Goal: Find specific page/section: Find specific page/section

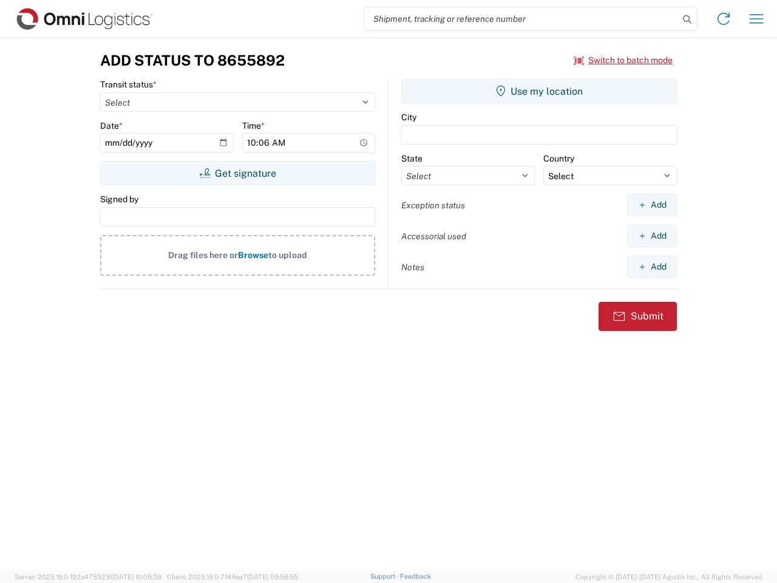
click at [522, 19] on input "search" at bounding box center [521, 18] width 315 height 23
click at [688, 19] on icon at bounding box center [687, 19] width 17 height 17
click at [724, 19] on icon at bounding box center [723, 18] width 19 height 19
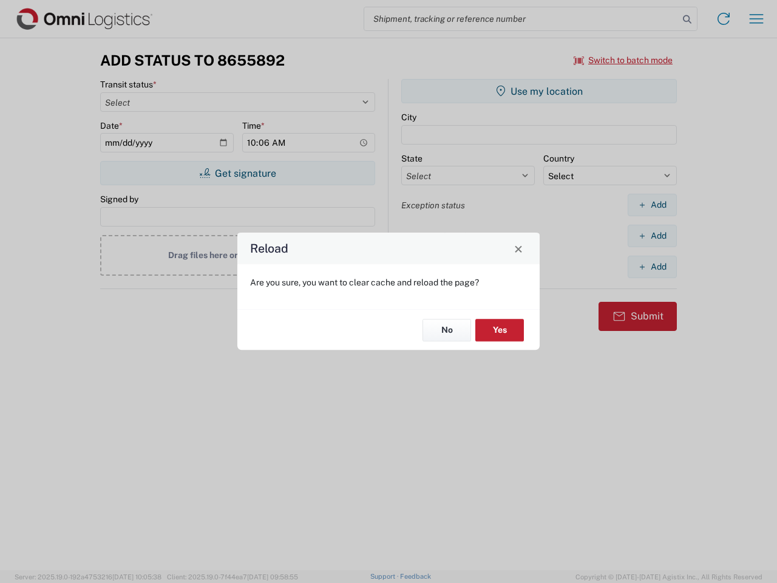
click at [757, 19] on div "Reload Are you sure, you want to clear cache and reload the page? No Yes" at bounding box center [388, 291] width 777 height 583
click at [624, 60] on div "Reload Are you sure, you want to clear cache and reload the page? No Yes" at bounding box center [388, 291] width 777 height 583
click at [237, 173] on div "Reload Are you sure, you want to clear cache and reload the page? No Yes" at bounding box center [388, 291] width 777 height 583
click at [539, 91] on div "Reload Are you sure, you want to clear cache and reload the page? No Yes" at bounding box center [388, 291] width 777 height 583
click at [652, 205] on div "Reload Are you sure, you want to clear cache and reload the page? No Yes" at bounding box center [388, 291] width 777 height 583
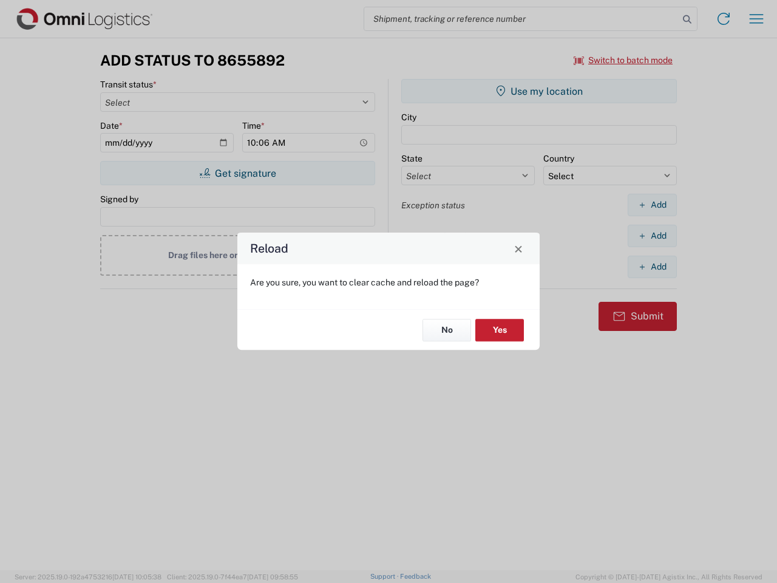
click at [652, 236] on div "Reload Are you sure, you want to clear cache and reload the page? No Yes" at bounding box center [388, 291] width 777 height 583
click at [652, 267] on div "Reload Are you sure, you want to clear cache and reload the page? No Yes" at bounding box center [388, 291] width 777 height 583
